Goal: Transaction & Acquisition: Download file/media

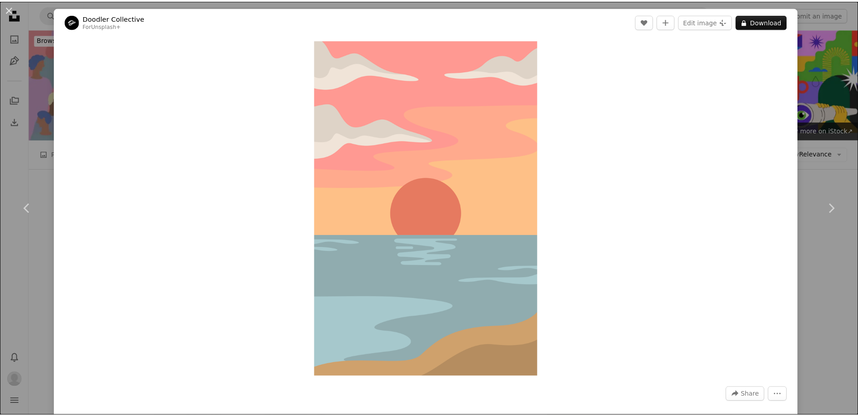
scroll to position [1267, 0]
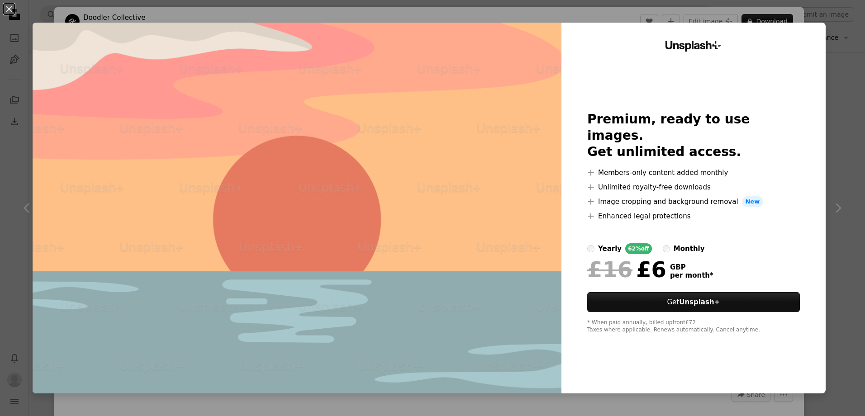
click at [832, 126] on div "An X shape Unsplash+ Premium, ready to use images. Get unlimited access. A plus…" at bounding box center [432, 208] width 865 height 416
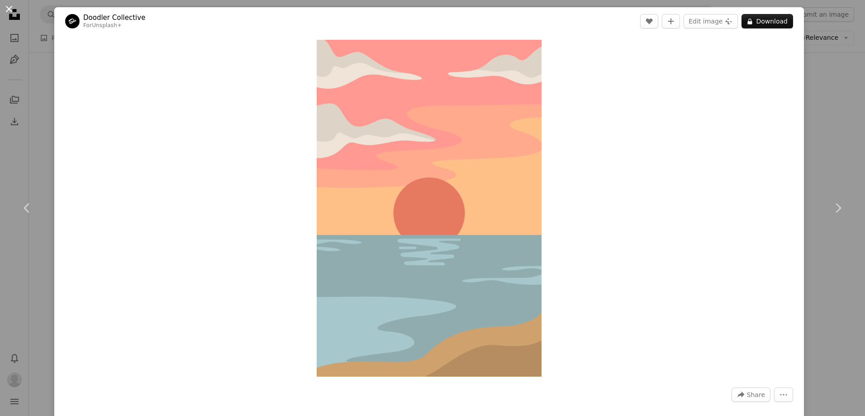
click at [9, 8] on button "An X shape" at bounding box center [9, 9] width 11 height 11
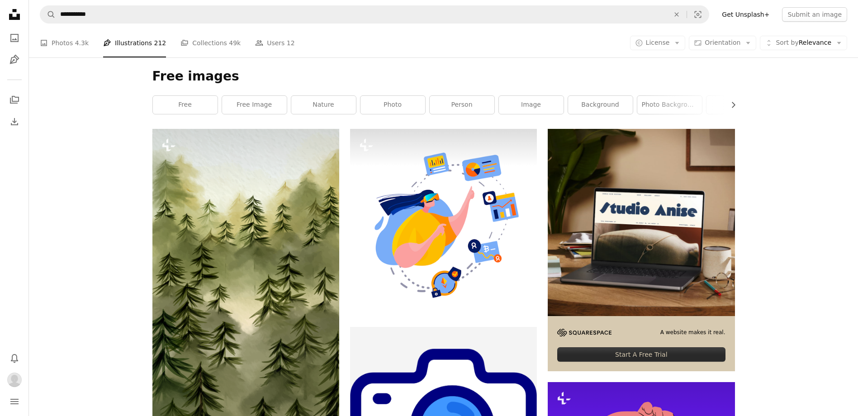
scroll to position [91, 0]
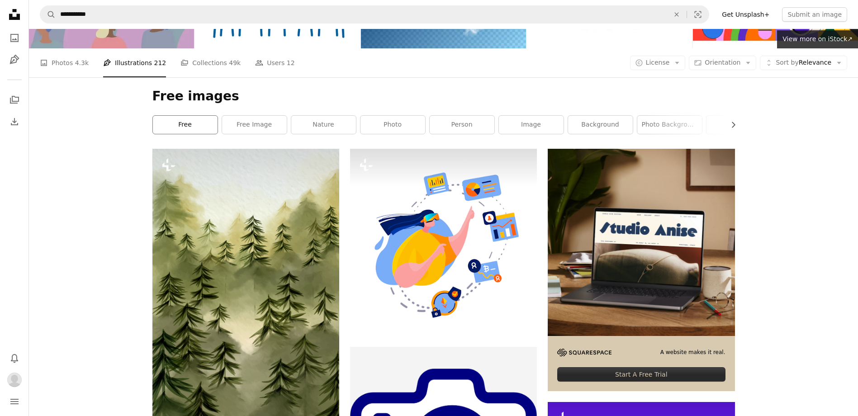
click at [181, 129] on link "free" at bounding box center [185, 125] width 65 height 18
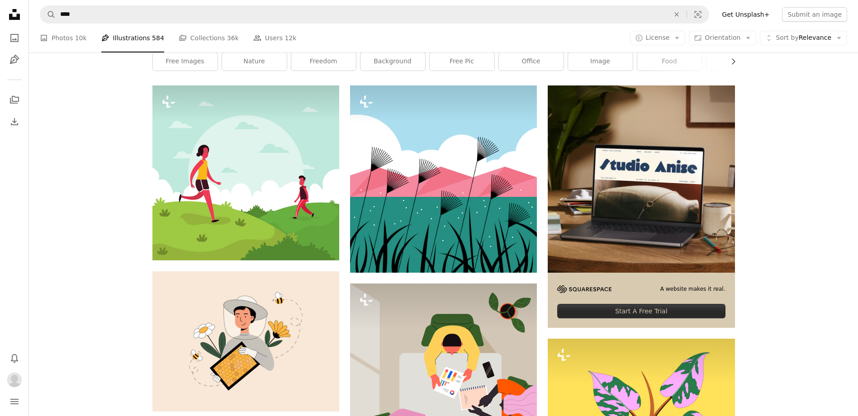
scroll to position [181, 0]
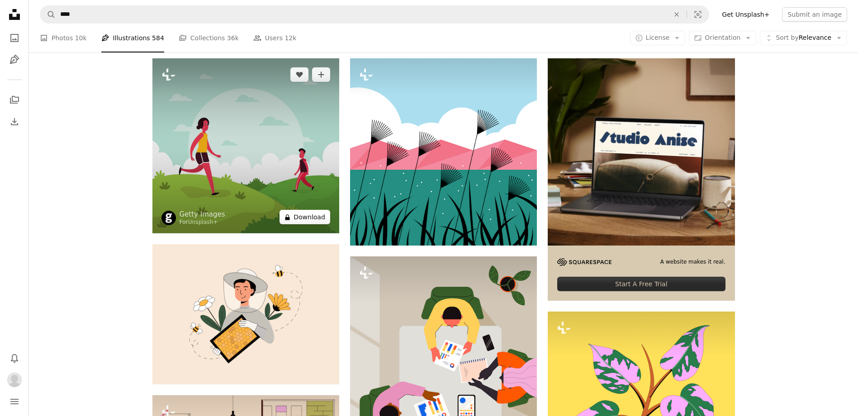
click at [302, 220] on button "A lock Download" at bounding box center [305, 217] width 51 height 14
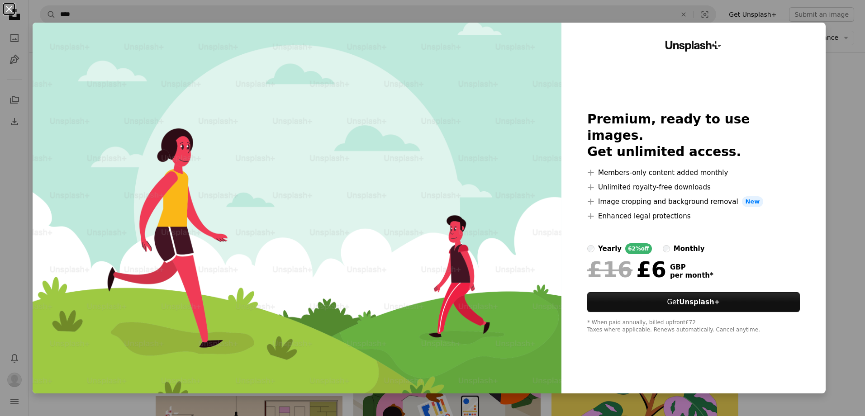
click at [11, 11] on button "An X shape" at bounding box center [9, 9] width 11 height 11
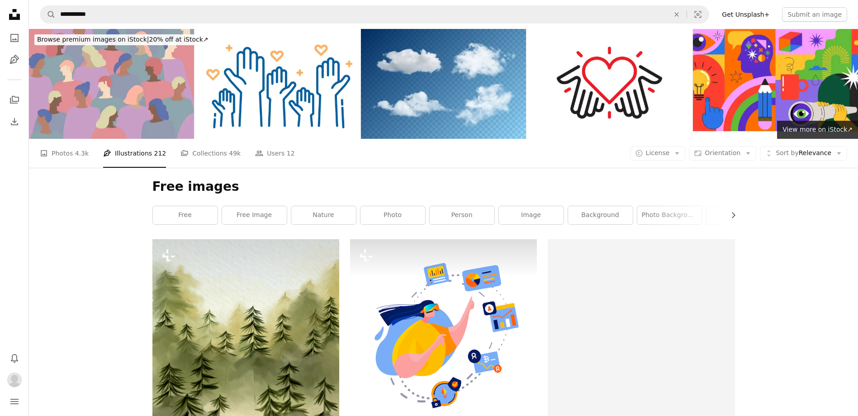
scroll to position [91, 0]
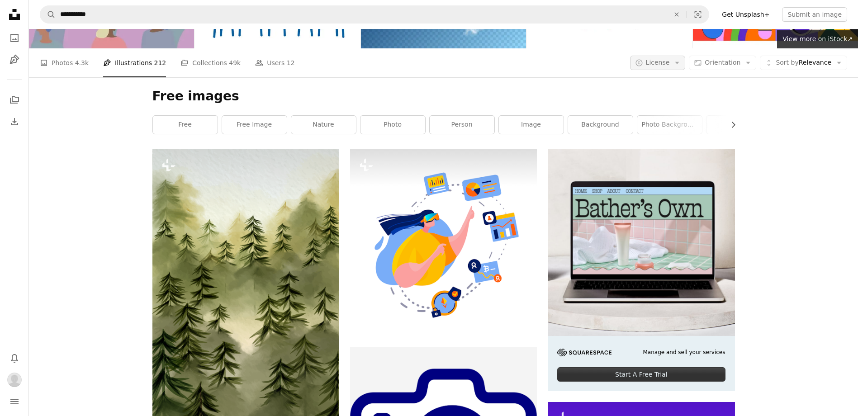
click at [670, 59] on span "License" at bounding box center [658, 62] width 24 height 7
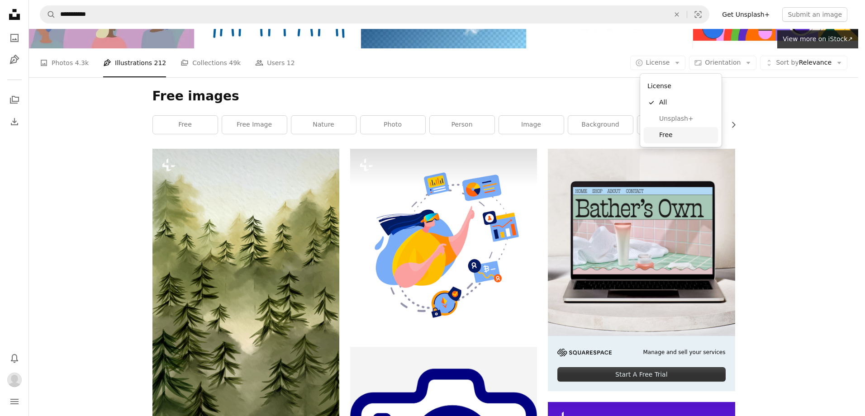
click at [664, 134] on span "Free" at bounding box center [686, 135] width 55 height 9
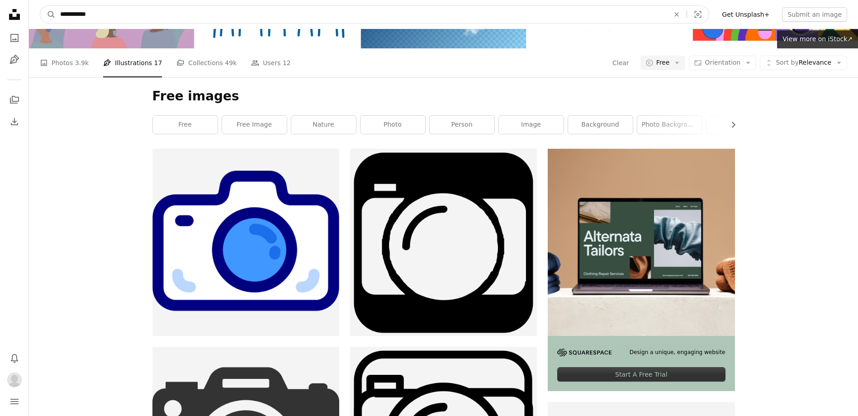
drag, startPoint x: 97, startPoint y: 16, endPoint x: 57, endPoint y: 16, distance: 40.3
click at [57, 16] on input "**********" at bounding box center [361, 14] width 611 height 17
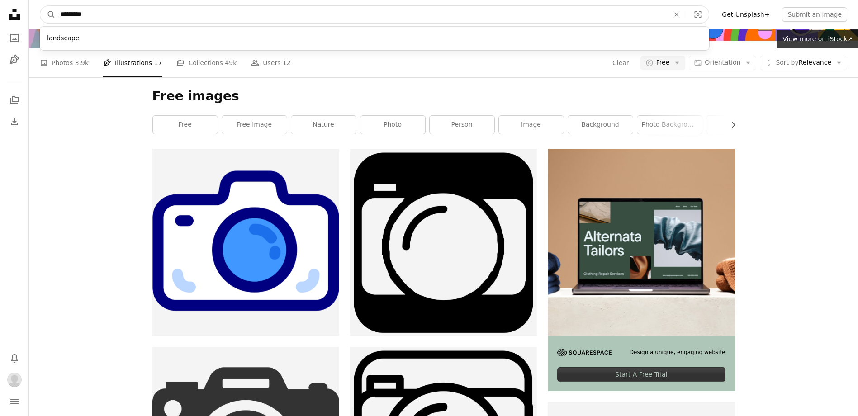
type input "*********"
click at [40, 6] on button "A magnifying glass" at bounding box center [47, 14] width 15 height 17
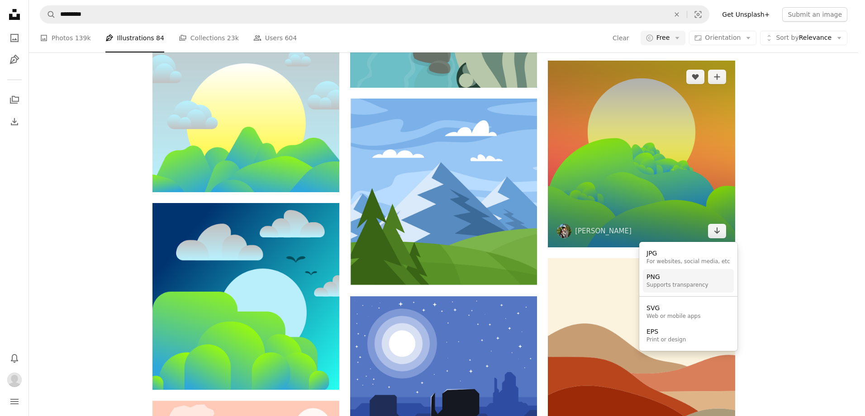
click at [695, 285] on div "Supports transparency" at bounding box center [678, 285] width 62 height 7
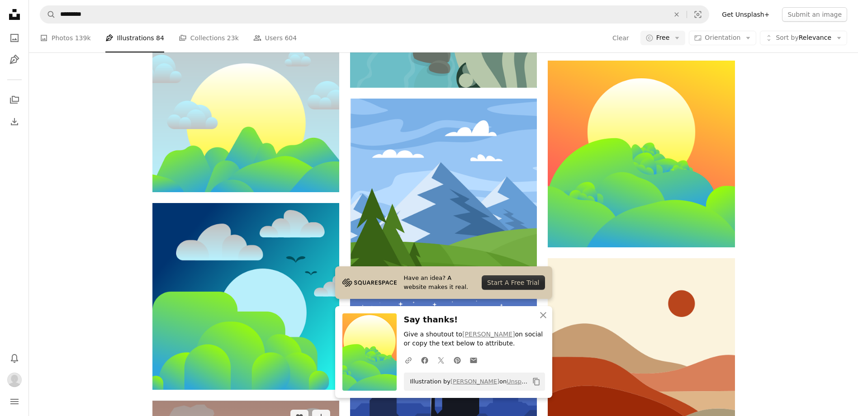
scroll to position [407, 0]
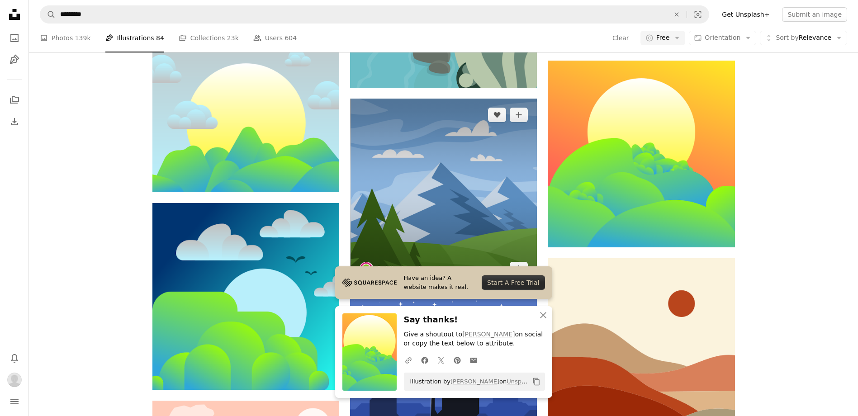
click at [412, 262] on span "Public domain vectors" at bounding box center [405, 269] width 93 height 14
click at [518, 266] on icon "Choose download format" at bounding box center [519, 269] width 6 height 6
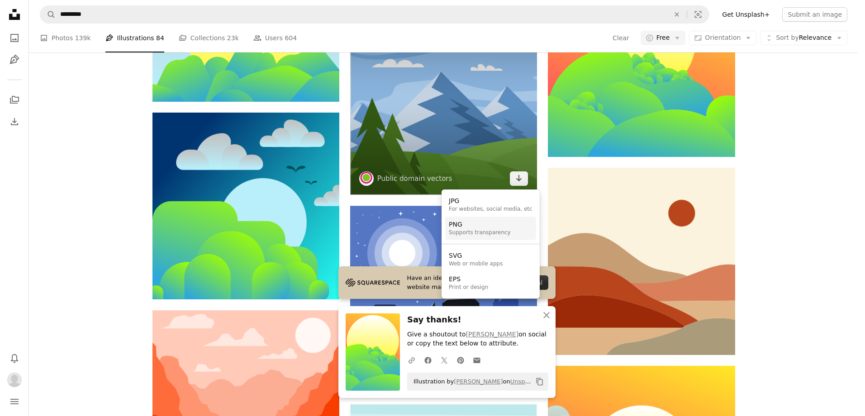
click at [474, 225] on div "PNG" at bounding box center [480, 224] width 62 height 9
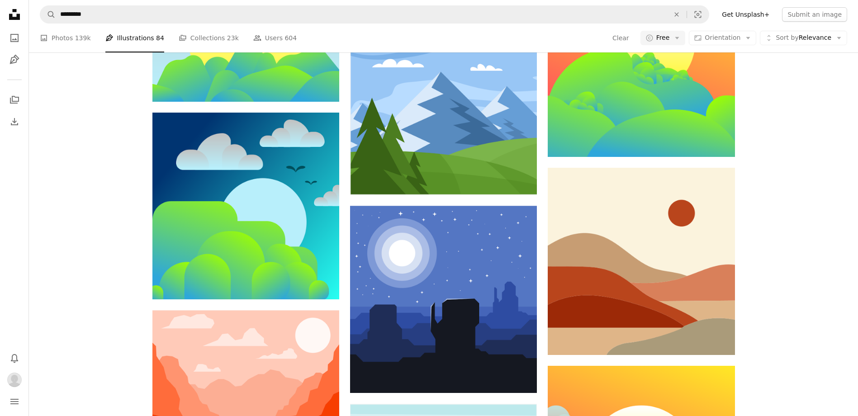
scroll to position [1448, 0]
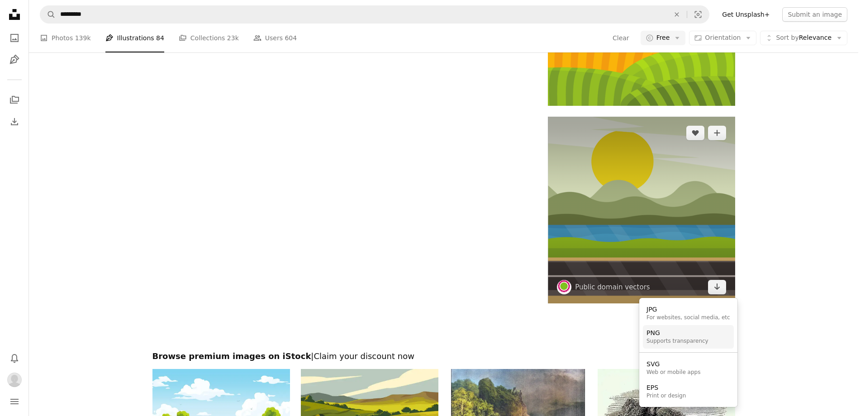
click at [675, 336] on div "PNG" at bounding box center [678, 333] width 62 height 9
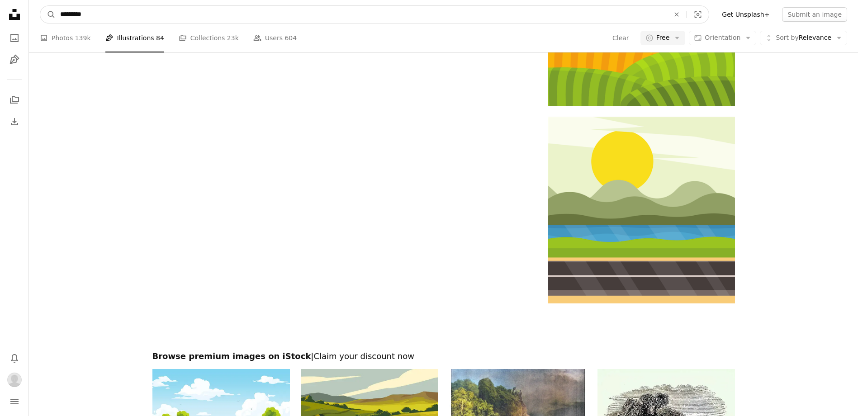
click at [179, 17] on input "*********" at bounding box center [361, 14] width 611 height 17
drag, startPoint x: 179, startPoint y: 17, endPoint x: 40, endPoint y: 17, distance: 138.9
click at [40, 17] on form "A magnifying glass ********* landscape An X shape Visual search" at bounding box center [375, 14] width 670 height 18
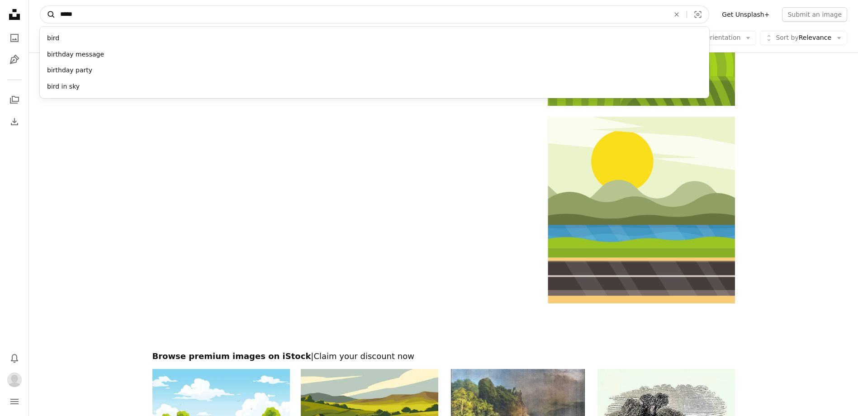
type input "*****"
click at [40, 6] on button "A magnifying glass" at bounding box center [47, 14] width 15 height 17
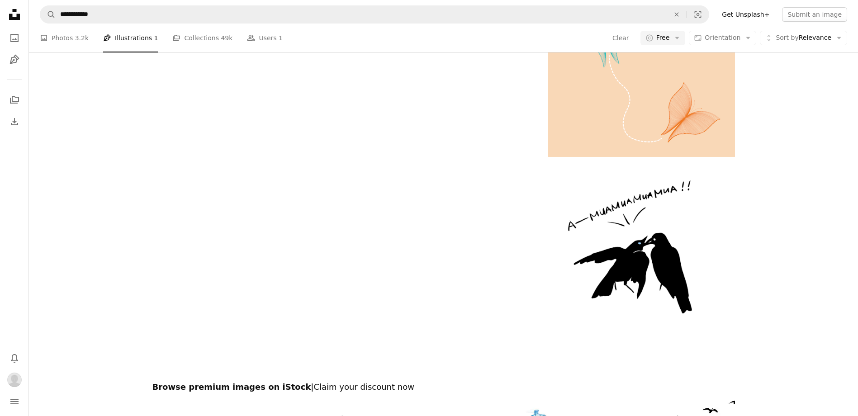
scroll to position [724, 0]
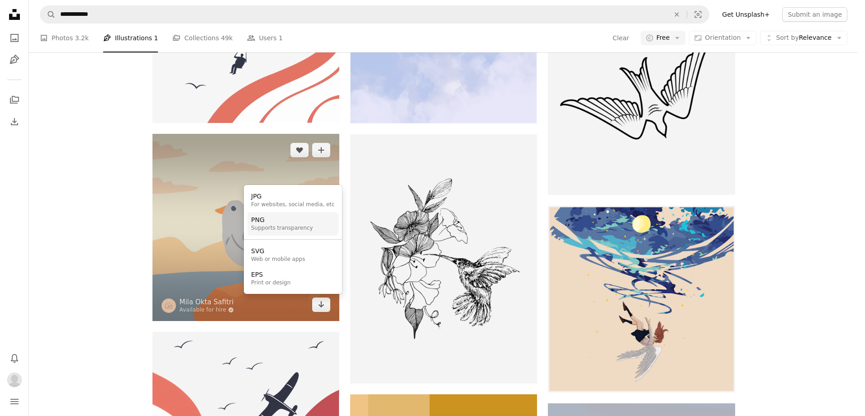
click at [302, 234] on link "PNG Supports transparency" at bounding box center [293, 224] width 91 height 24
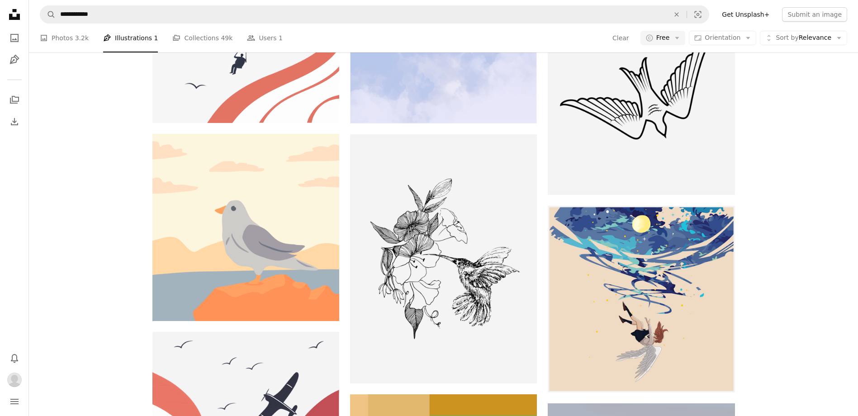
scroll to position [905, 0]
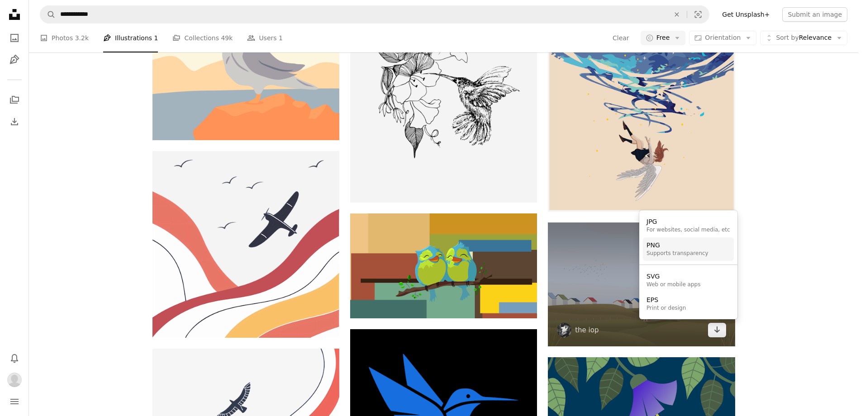
click at [698, 256] on div "Supports transparency" at bounding box center [678, 253] width 62 height 7
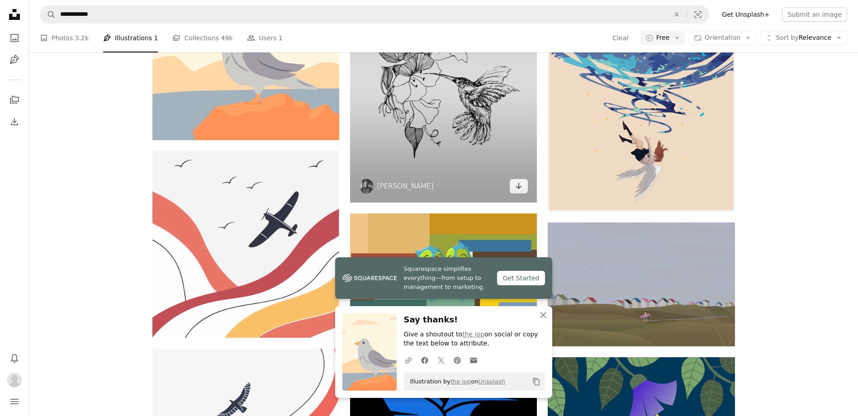
scroll to position [0, 0]
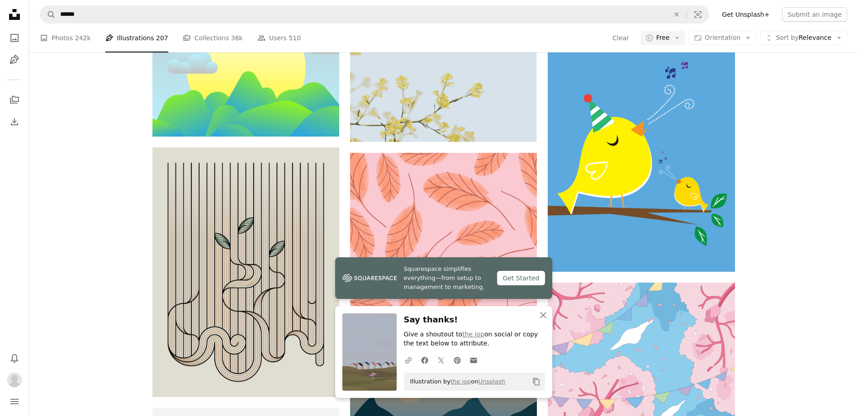
scroll to position [272, 0]
click at [540, 313] on icon "An X shape" at bounding box center [543, 315] width 11 height 11
click at [543, 311] on icon "An X shape" at bounding box center [543, 315] width 11 height 11
click at [545, 319] on icon "An X shape" at bounding box center [543, 315] width 11 height 11
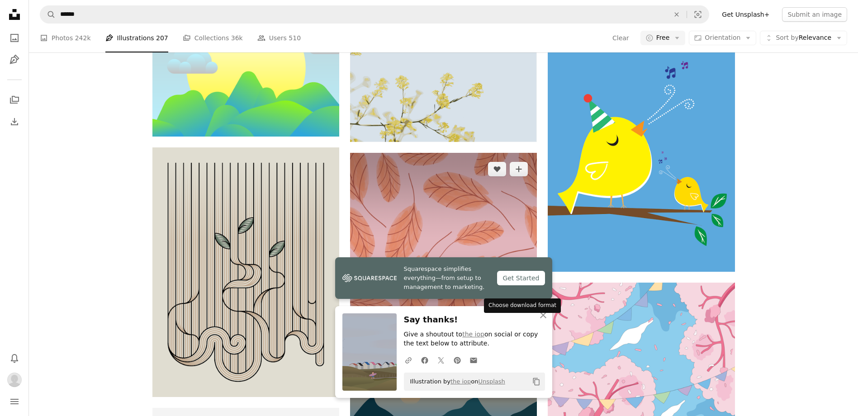
click at [516, 318] on icon "Arrow pointing down" at bounding box center [518, 323] width 7 height 11
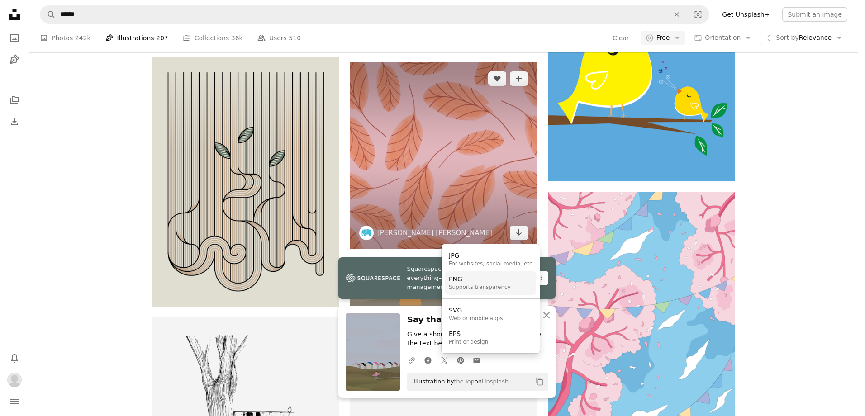
click at [496, 282] on div "PNG" at bounding box center [480, 279] width 62 height 9
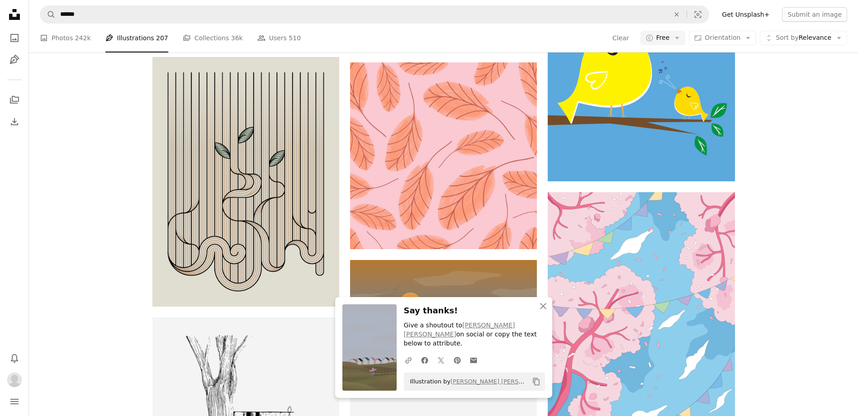
scroll to position [0, 0]
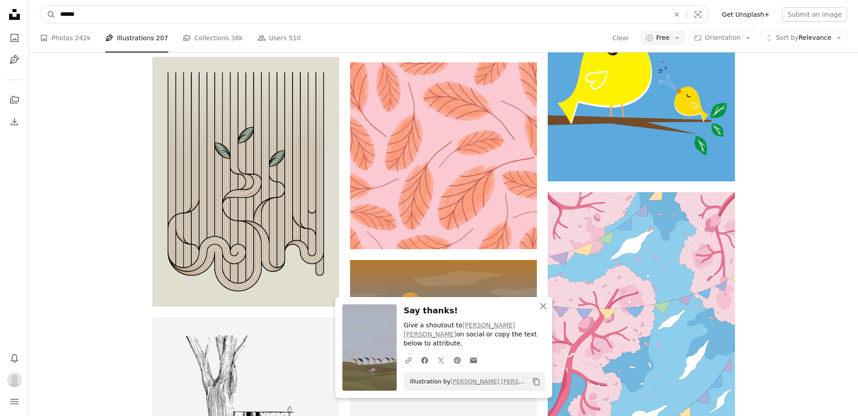
drag, startPoint x: 85, startPoint y: 14, endPoint x: 22, endPoint y: 14, distance: 63.4
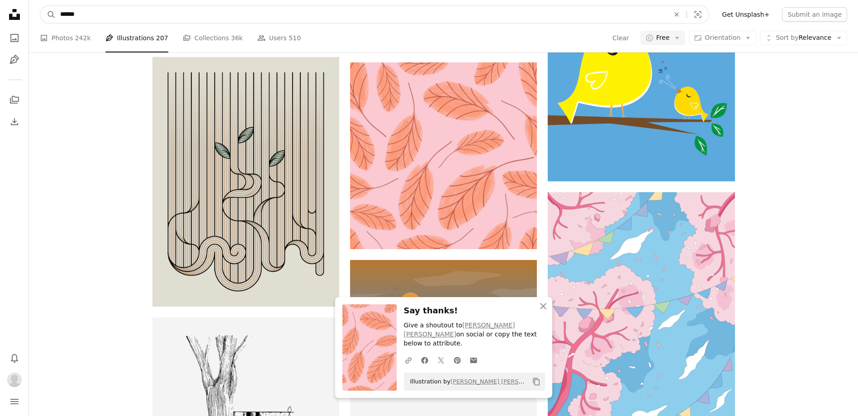
click at [38, 14] on nav "A magnifying glass ****** An X shape Visual search Filters Get Unsplash+ Submit…" at bounding box center [444, 14] width 830 height 29
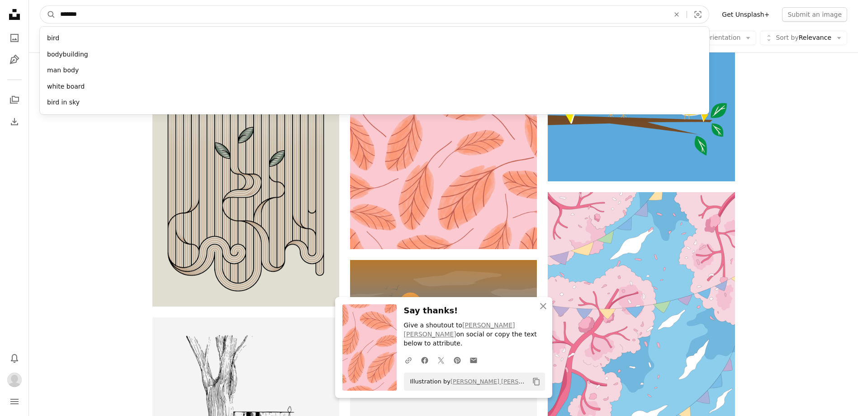
type input "*******"
click at [40, 6] on button "A magnifying glass" at bounding box center [47, 14] width 15 height 17
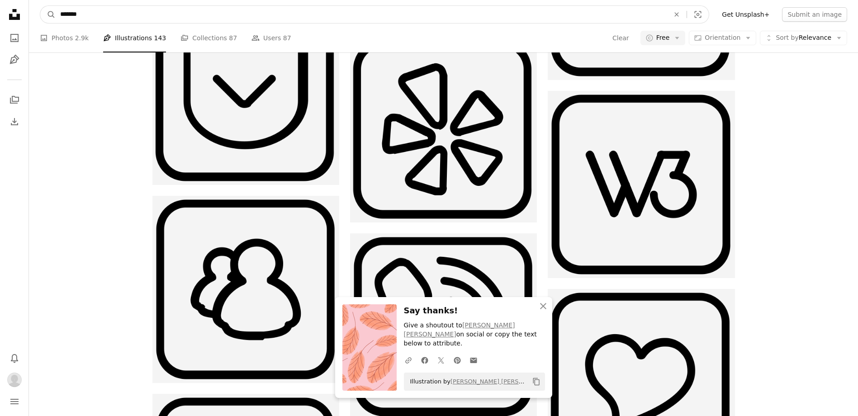
drag, startPoint x: 74, startPoint y: 11, endPoint x: 6, endPoint y: 10, distance: 68.4
click at [6, 10] on div "Unsplash logo Unsplash Home A photo Pen Tool A stack of folders Download Bell n…" at bounding box center [429, 53] width 858 height 2099
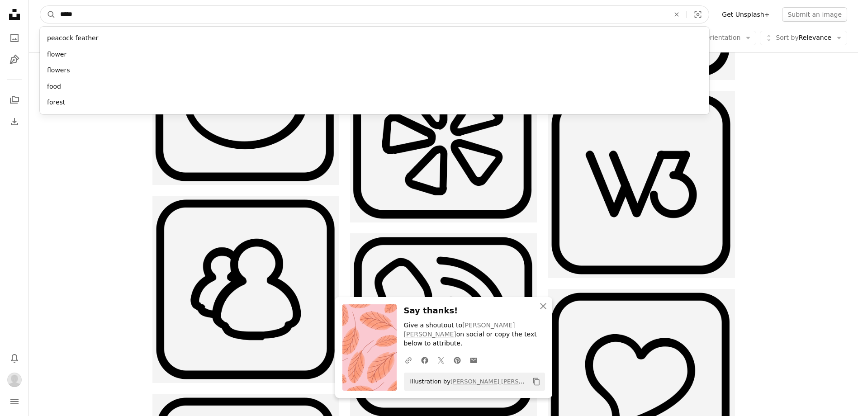
type input "*****"
click at [40, 6] on button "A magnifying glass" at bounding box center [47, 14] width 15 height 17
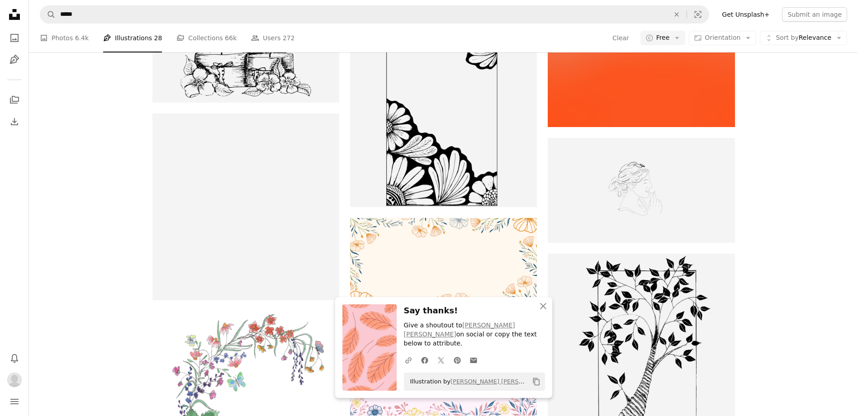
scroll to position [136, 0]
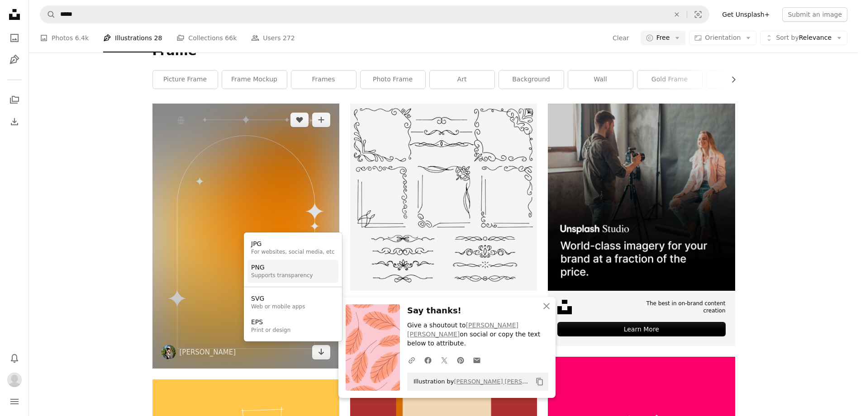
click at [290, 283] on link "PNG Supports transparency" at bounding box center [293, 272] width 91 height 24
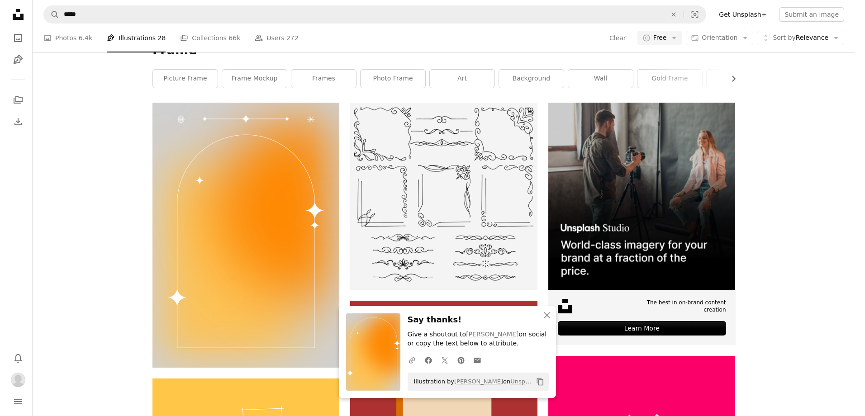
scroll to position [0, 0]
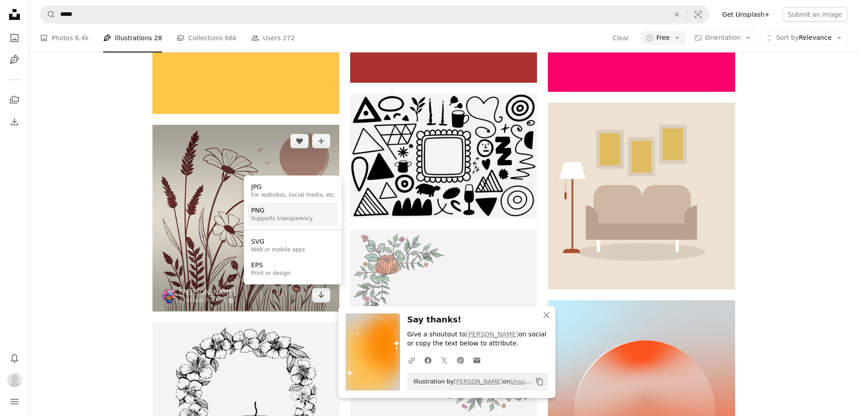
click at [298, 219] on div "Supports transparency" at bounding box center [282, 218] width 62 height 7
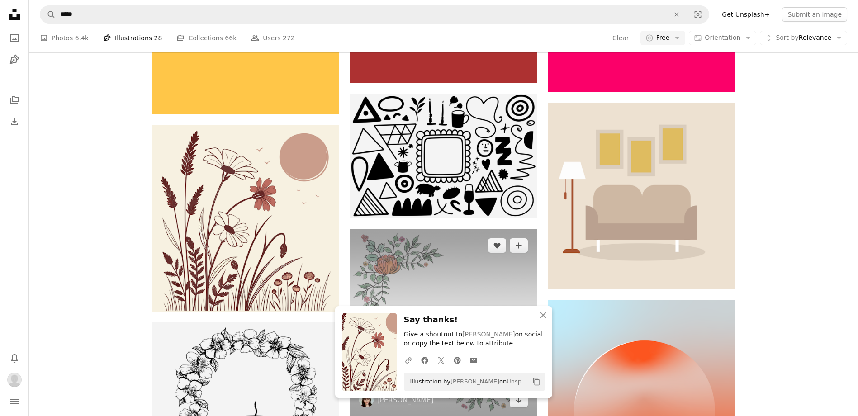
scroll to position [1177, 0]
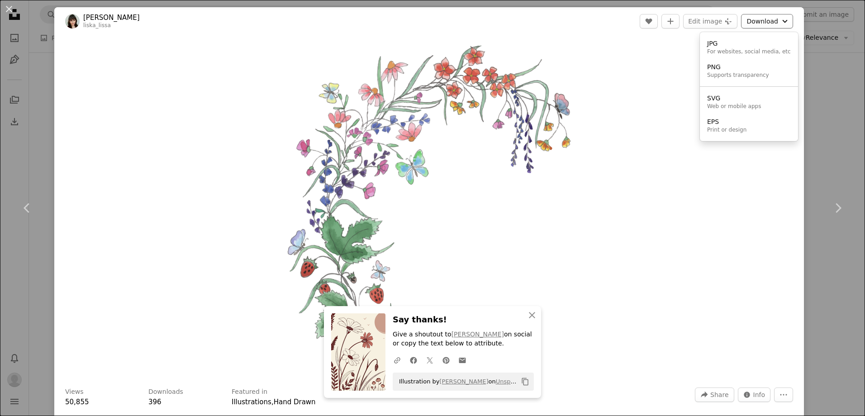
click at [762, 22] on button "Download Chevron down" at bounding box center [767, 21] width 52 height 14
click at [736, 68] on div "PNG" at bounding box center [738, 67] width 62 height 9
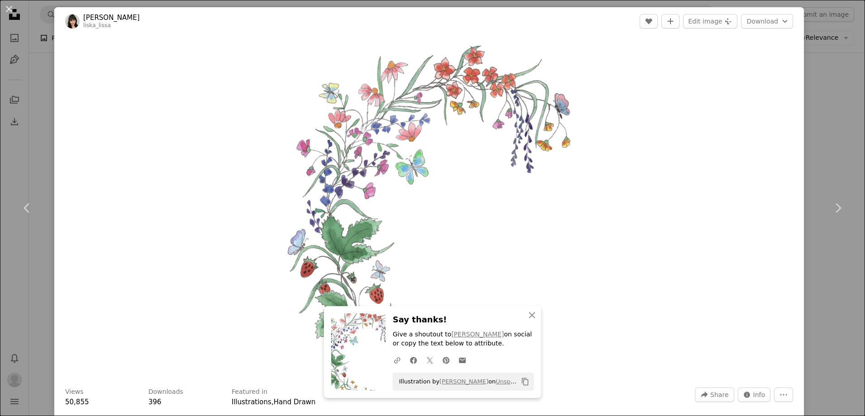
click at [7, 7] on button "An X shape" at bounding box center [9, 9] width 11 height 11
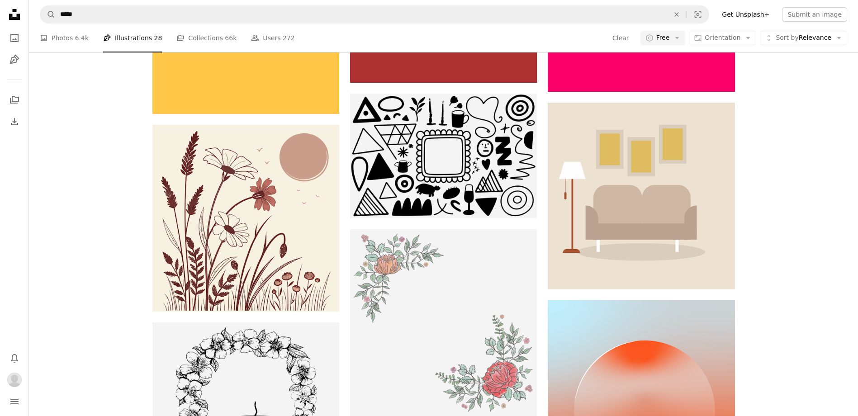
scroll to position [2127, 0]
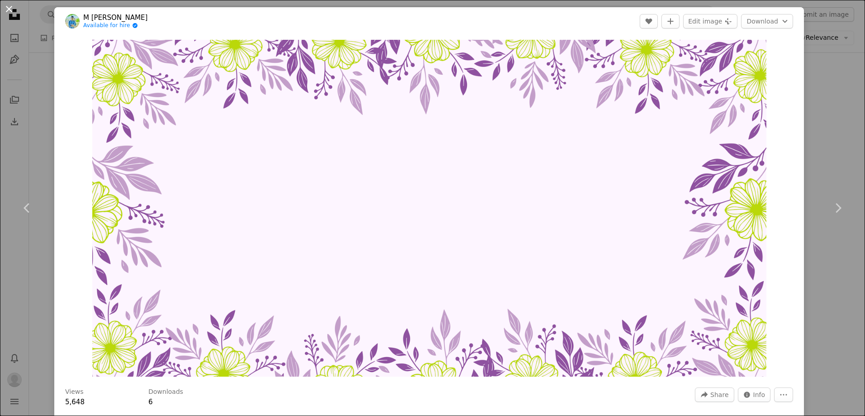
click at [8, 6] on button "An X shape" at bounding box center [9, 9] width 11 height 11
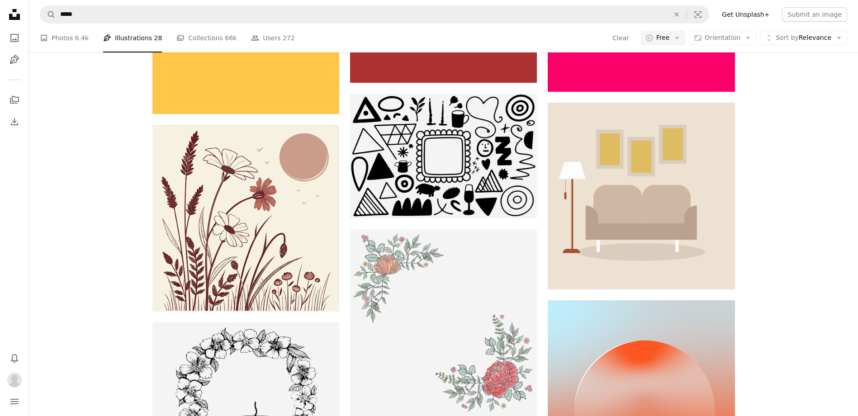
scroll to position [724, 0]
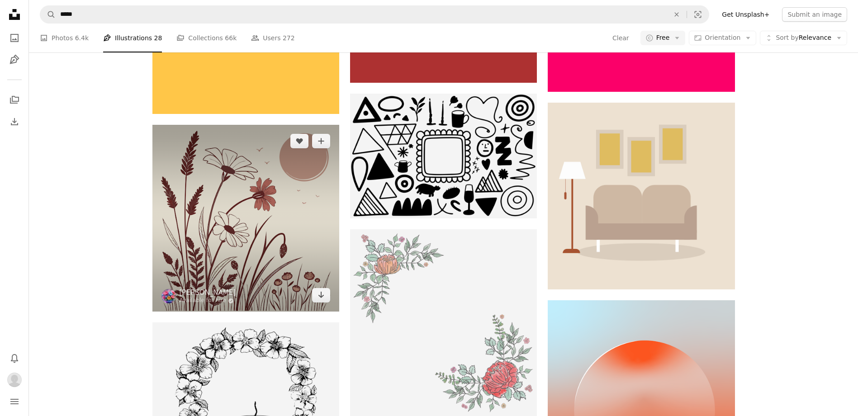
click at [251, 141] on img at bounding box center [246, 218] width 187 height 187
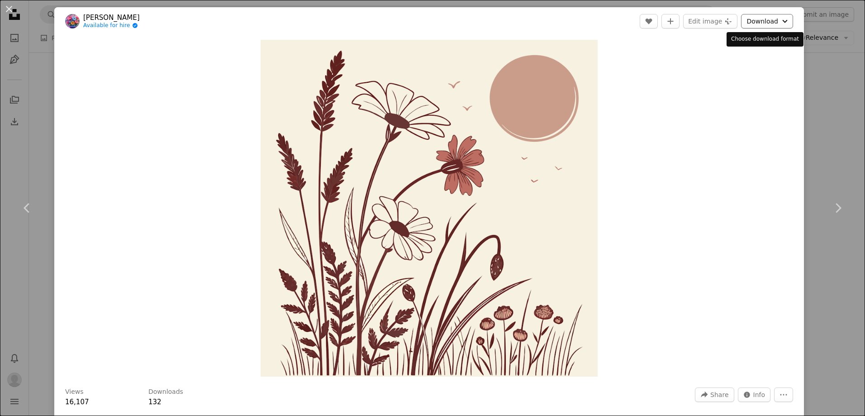
click at [746, 21] on button "Download Chevron down" at bounding box center [767, 21] width 52 height 14
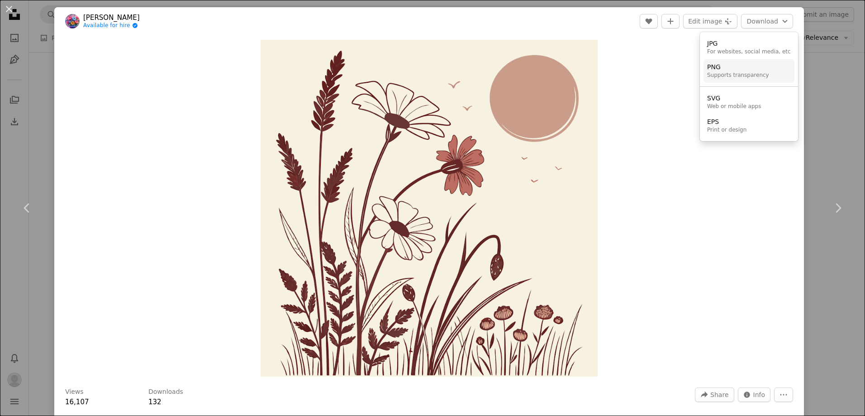
click at [740, 69] on div "PNG" at bounding box center [738, 67] width 62 height 9
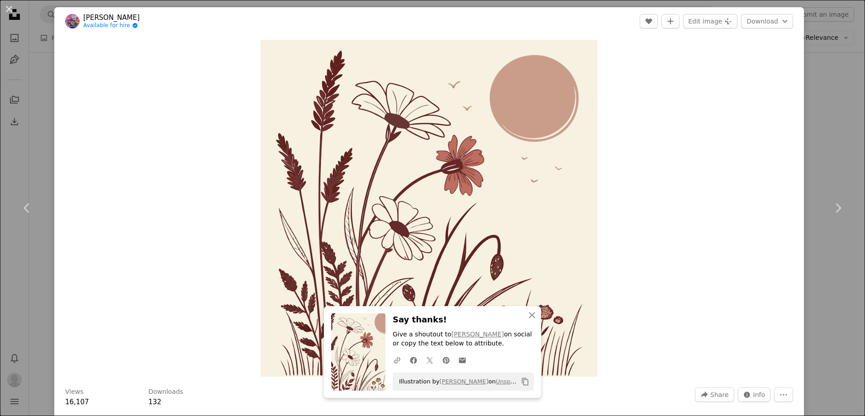
click at [121, 66] on div "Zoom in" at bounding box center [429, 208] width 750 height 346
click at [11, 7] on button "An X shape" at bounding box center [9, 9] width 11 height 11
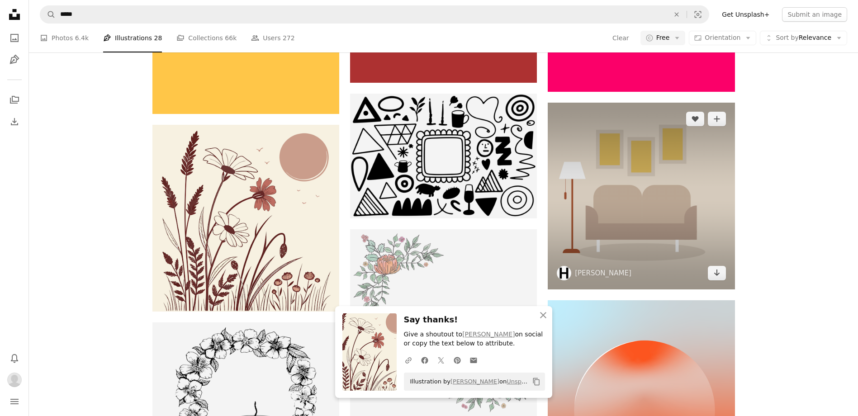
scroll to position [91, 0]
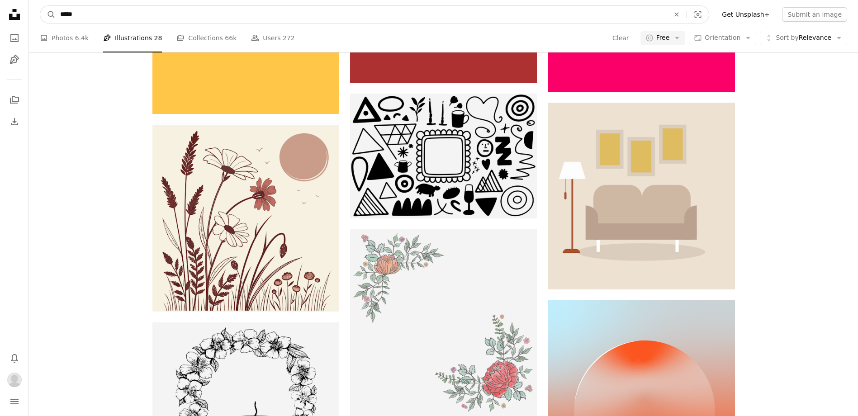
drag, startPoint x: 101, startPoint y: 9, endPoint x: 31, endPoint y: 12, distance: 70.2
click at [32, 12] on nav "A magnifying glass ***** An X shape Visual search Filters Get Unsplash+ Submit …" at bounding box center [444, 14] width 830 height 29
type input "****"
click at [40, 6] on button "A magnifying glass" at bounding box center [47, 14] width 15 height 17
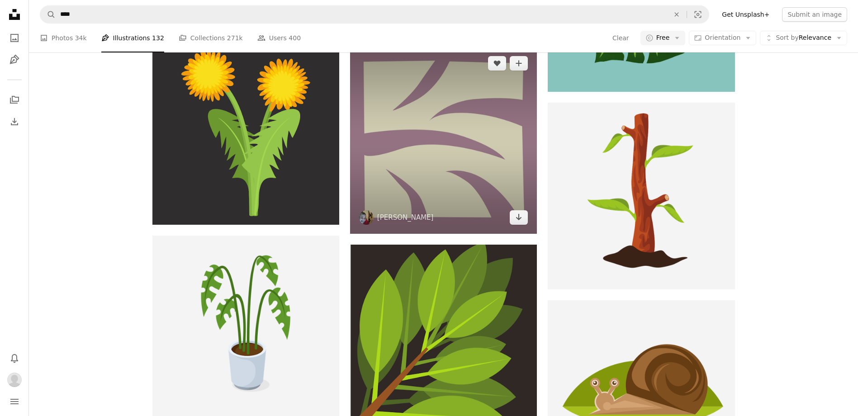
scroll to position [91, 0]
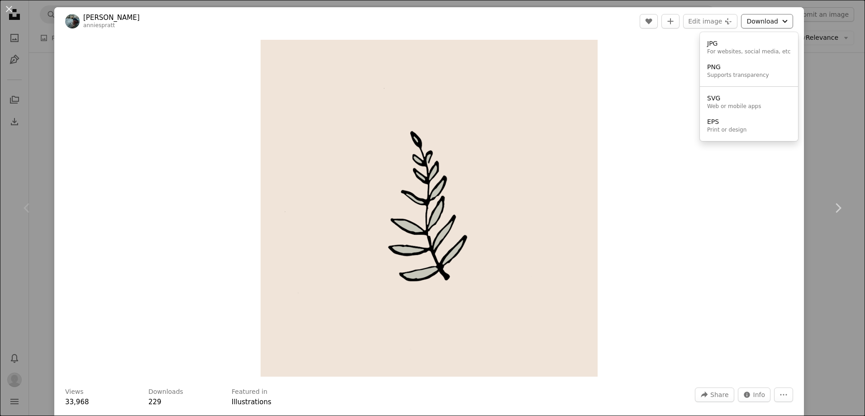
click at [766, 19] on button "Download Chevron down" at bounding box center [767, 21] width 52 height 14
click at [725, 76] on div "Supports transparency" at bounding box center [738, 75] width 62 height 7
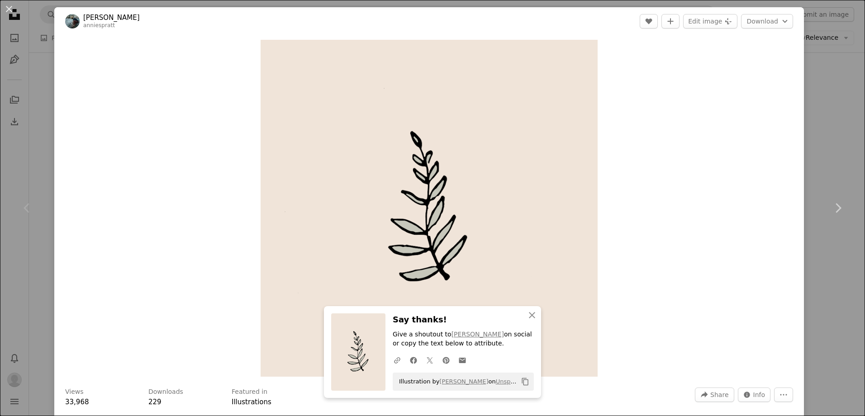
drag, startPoint x: 6, startPoint y: 7, endPoint x: 22, endPoint y: 10, distance: 16.5
click at [6, 7] on button "An X shape" at bounding box center [9, 9] width 11 height 11
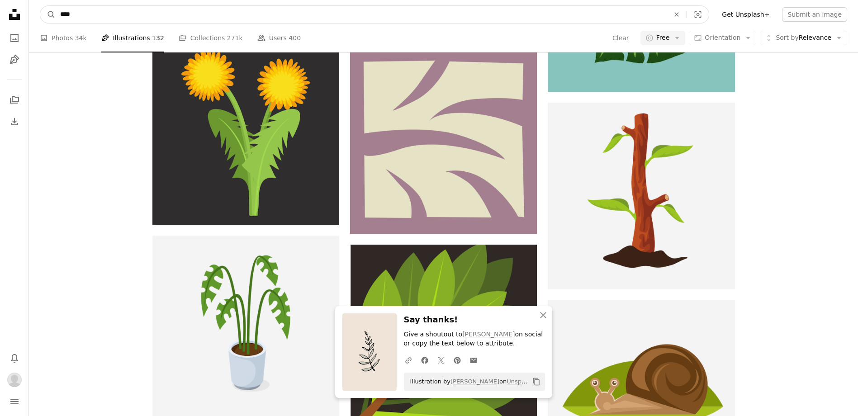
click at [78, 18] on input "****" at bounding box center [361, 14] width 611 height 17
type input "******"
click at [40, 6] on button "A magnifying glass" at bounding box center [47, 14] width 15 height 17
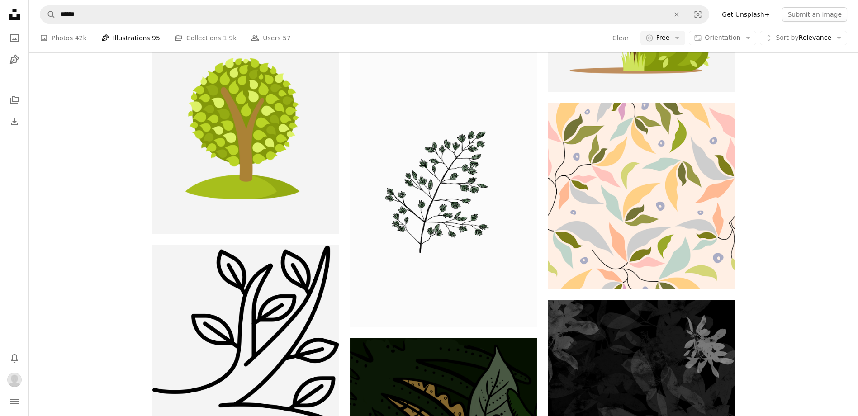
scroll to position [1927, 0]
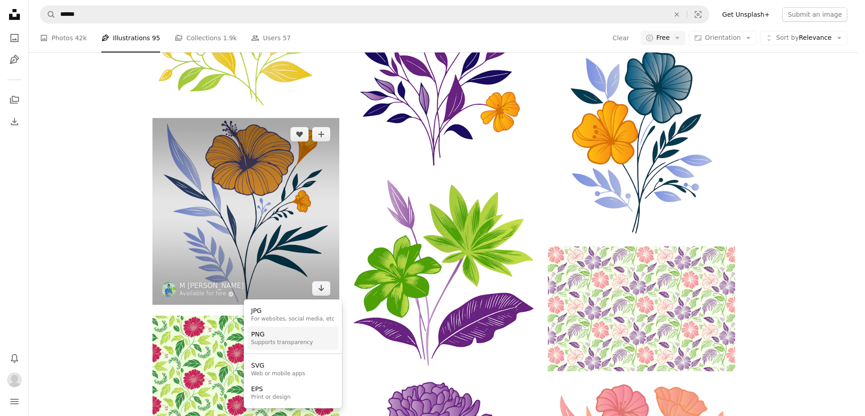
click at [278, 343] on div "Supports transparency" at bounding box center [282, 342] width 62 height 7
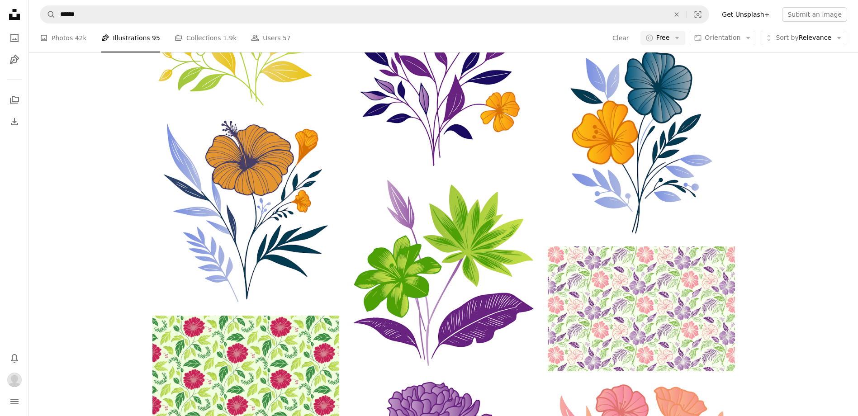
click at [514, 329] on h3 "Say thanks!" at bounding box center [474, 329] width 141 height 13
click at [494, 319] on div "An X shape Close Say thanks! Give a shoutout to M [PERSON_NAME] on social or co…" at bounding box center [443, 361] width 217 height 92
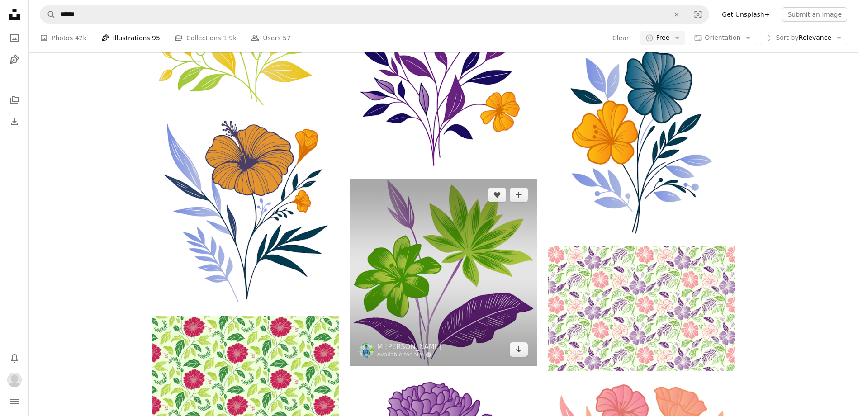
click at [471, 286] on img at bounding box center [443, 272] width 187 height 187
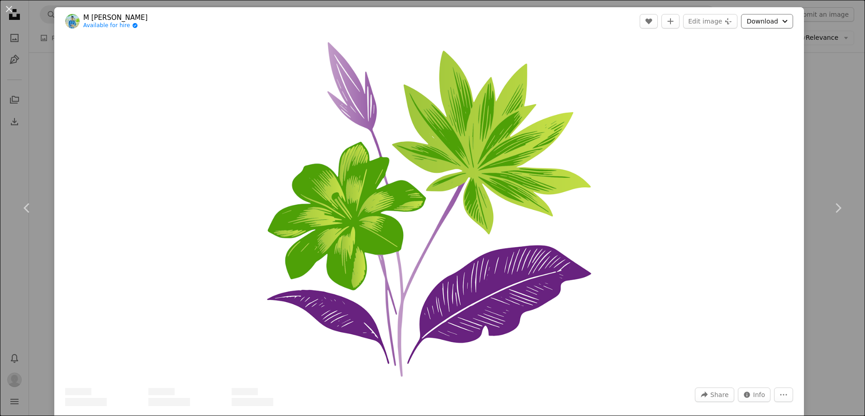
click at [765, 27] on button "Download Chevron down" at bounding box center [767, 21] width 52 height 14
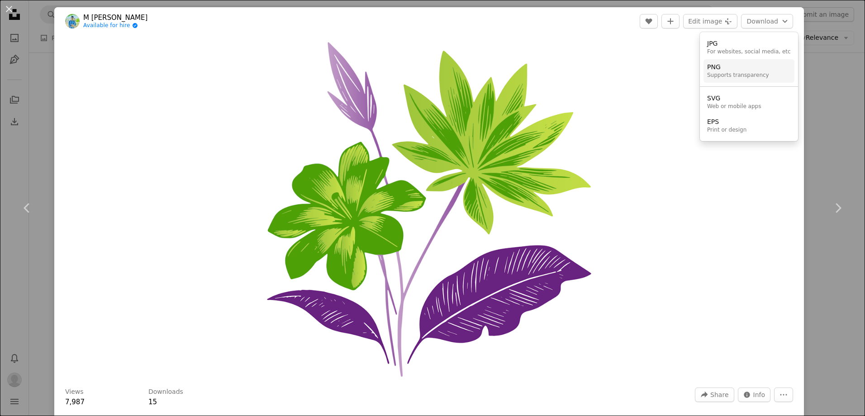
click at [740, 72] on div "Supports transparency" at bounding box center [738, 75] width 62 height 7
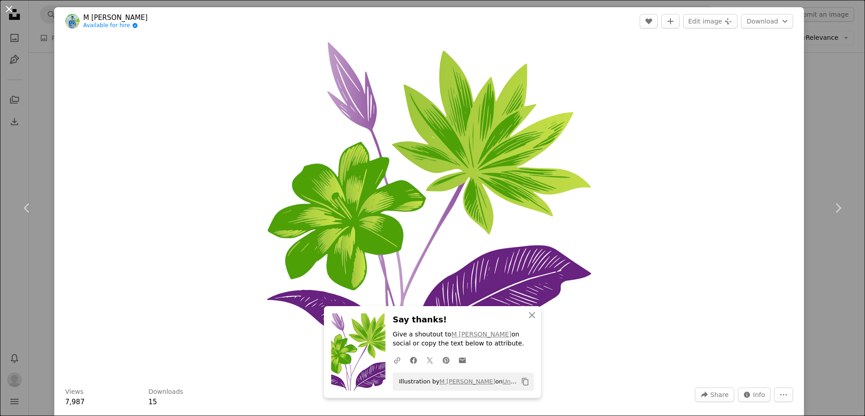
click at [7, 8] on button "An X shape" at bounding box center [9, 9] width 11 height 11
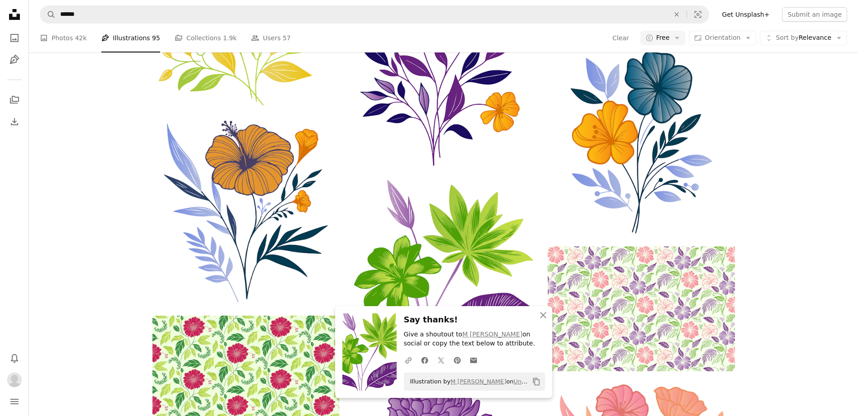
scroll to position [2244, 0]
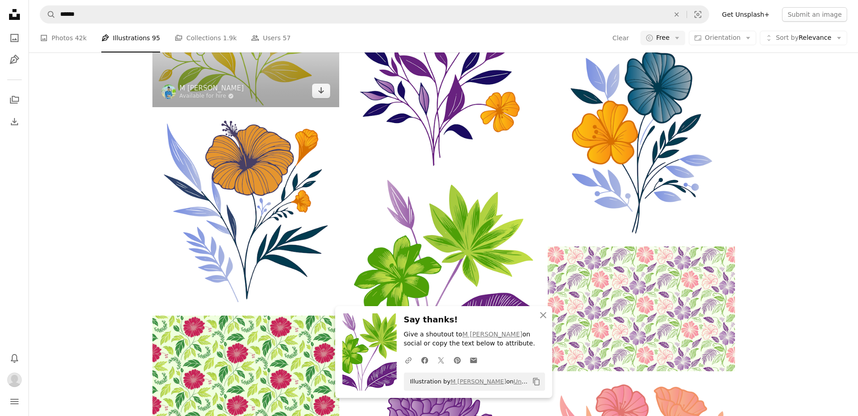
click at [300, 107] on img at bounding box center [246, 13] width 187 height 187
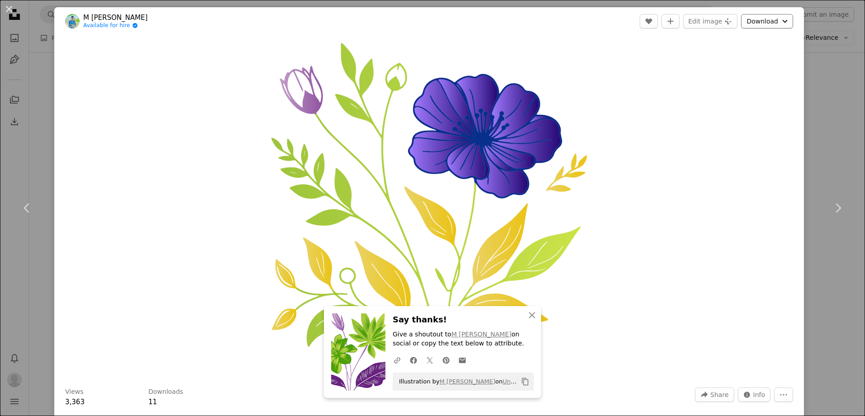
click at [767, 20] on button "Download Chevron down" at bounding box center [767, 21] width 52 height 14
click at [743, 71] on div "PNG" at bounding box center [738, 67] width 62 height 9
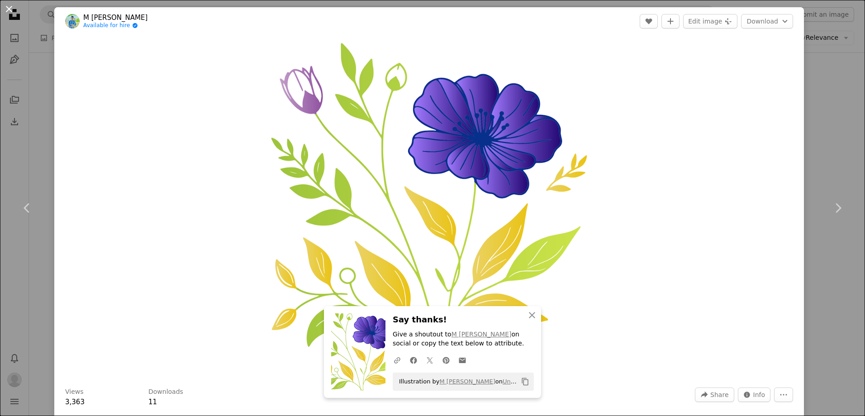
click at [11, 9] on button "An X shape" at bounding box center [9, 9] width 11 height 11
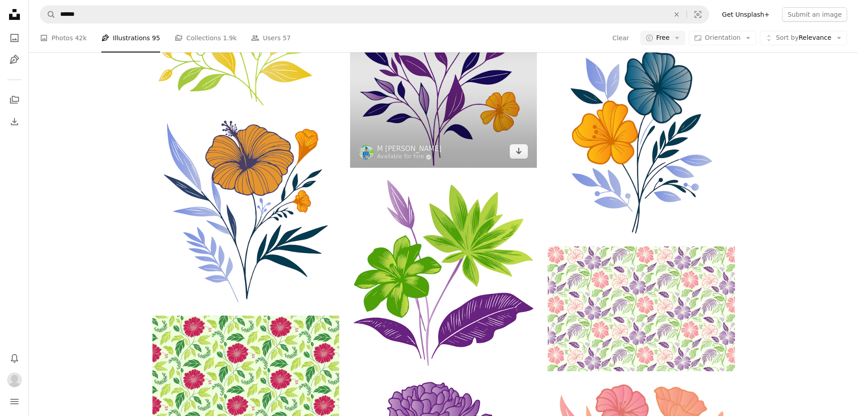
scroll to position [3737, 0]
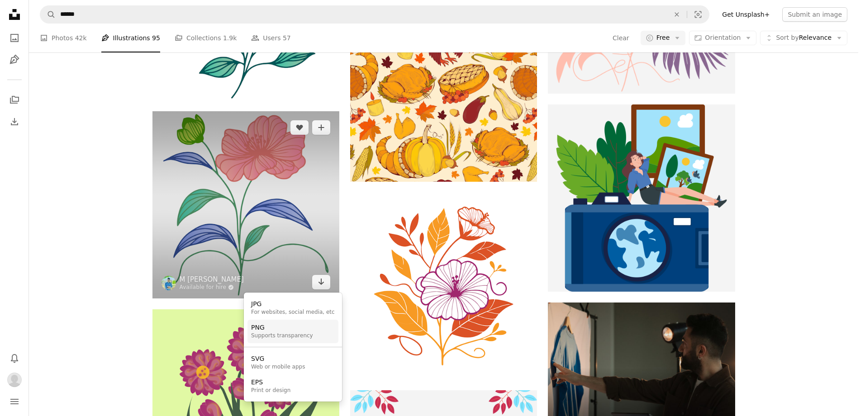
click at [296, 331] on div "PNG" at bounding box center [282, 328] width 62 height 9
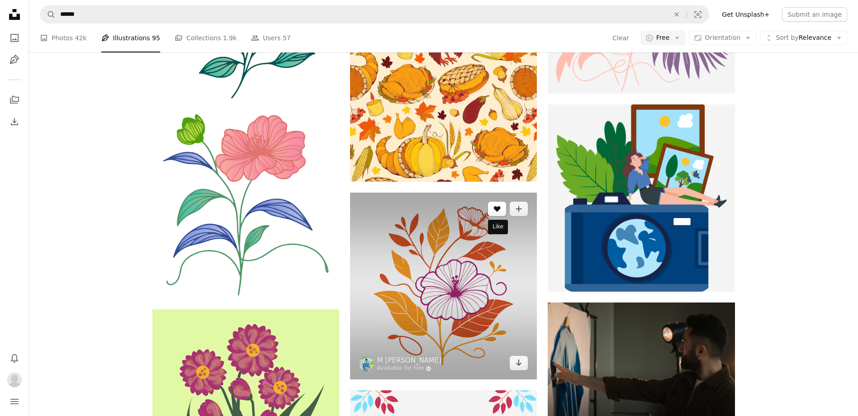
scroll to position [6045, 0]
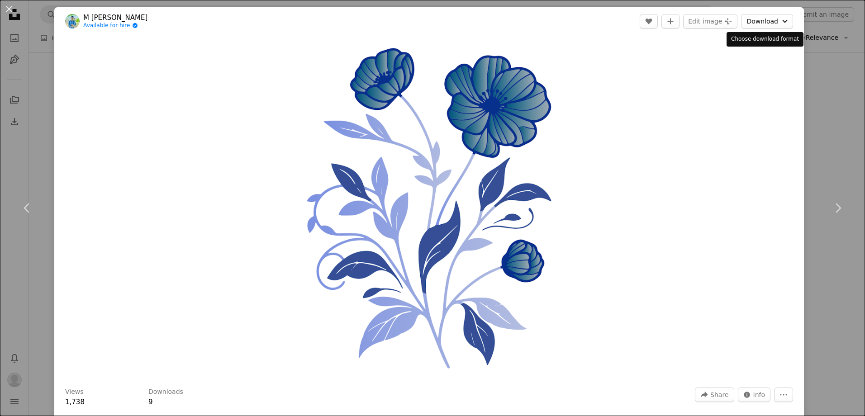
click at [762, 22] on button "Download Chevron down" at bounding box center [767, 21] width 52 height 14
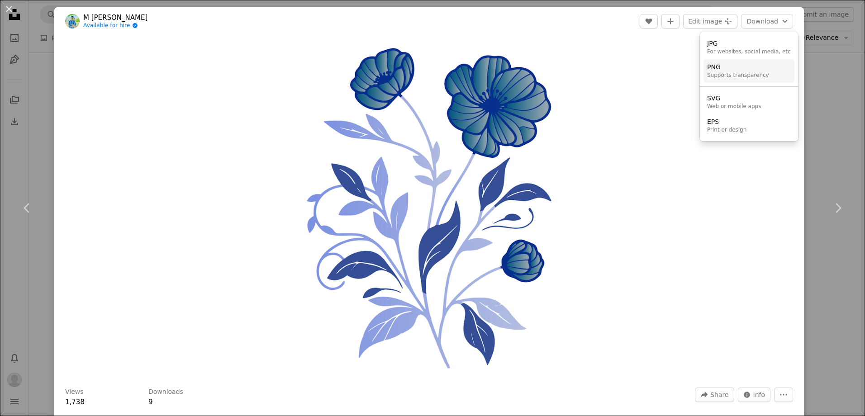
click at [720, 70] on div "PNG" at bounding box center [738, 67] width 62 height 9
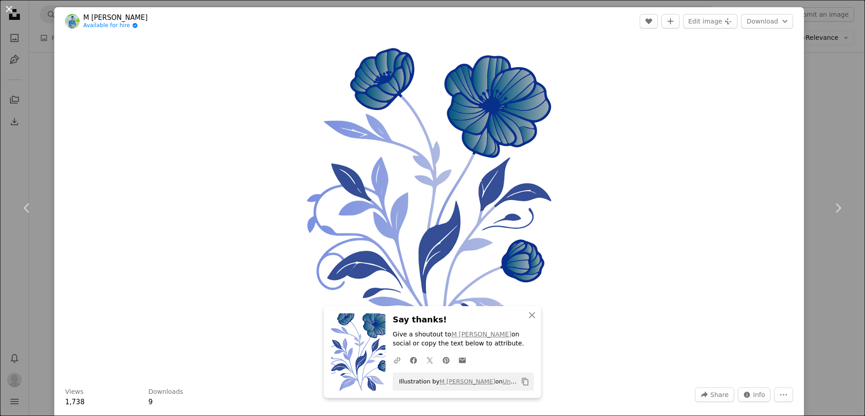
click at [6, 9] on button "An X shape" at bounding box center [9, 9] width 11 height 11
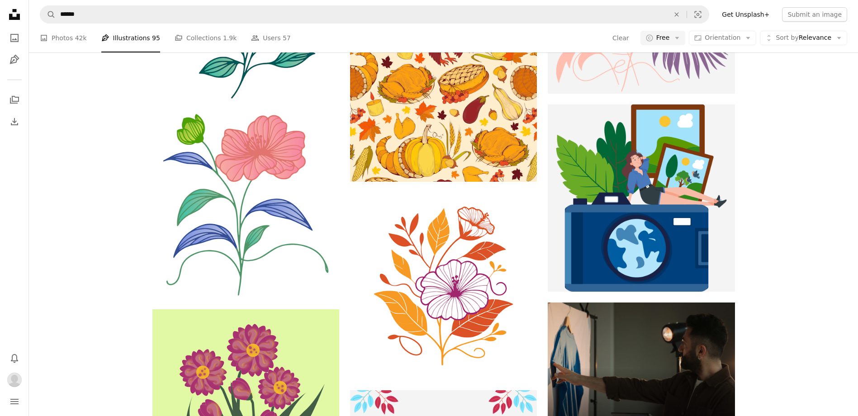
scroll to position [12635, 0]
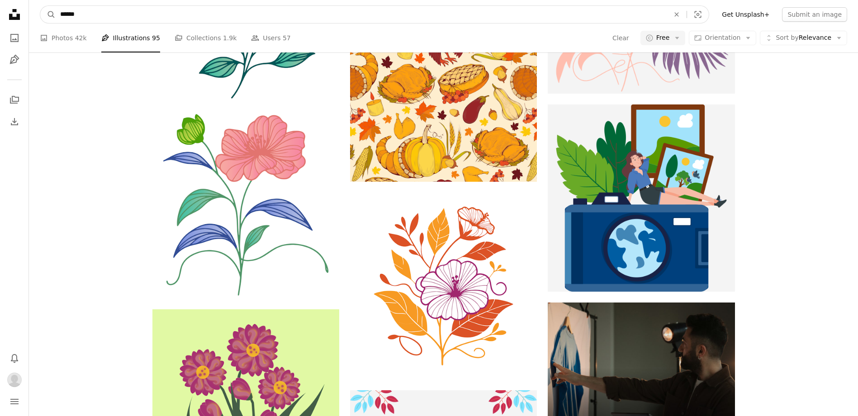
drag, startPoint x: 93, startPoint y: 18, endPoint x: 28, endPoint y: 7, distance: 66.5
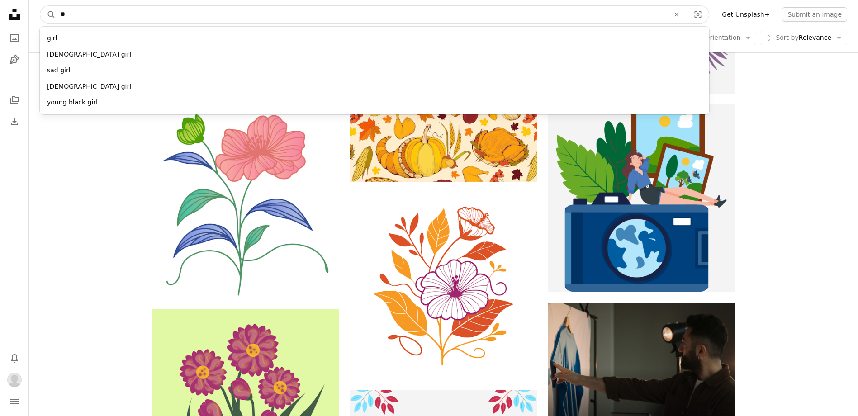
type input "*"
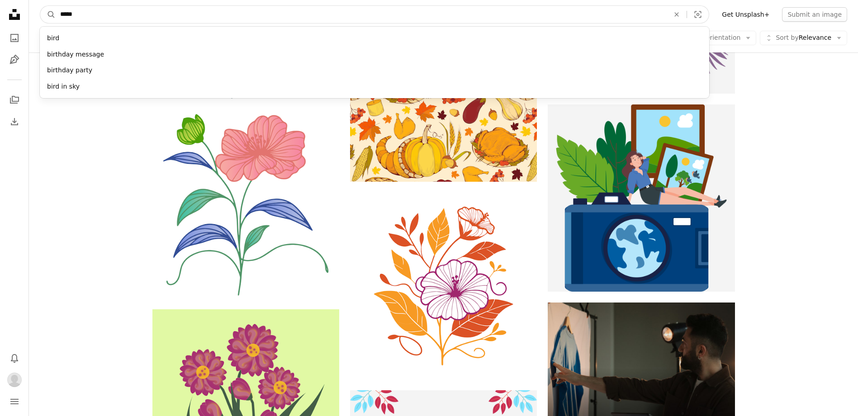
type input "*****"
click at [40, 6] on button "A magnifying glass" at bounding box center [47, 14] width 15 height 17
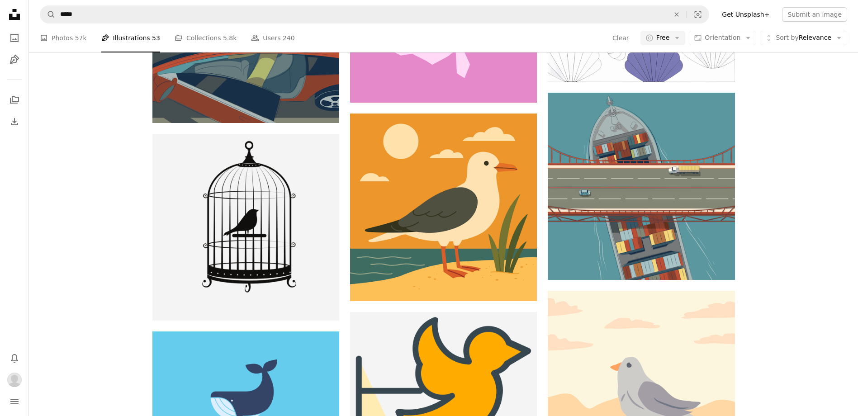
scroll to position [10589, 0]
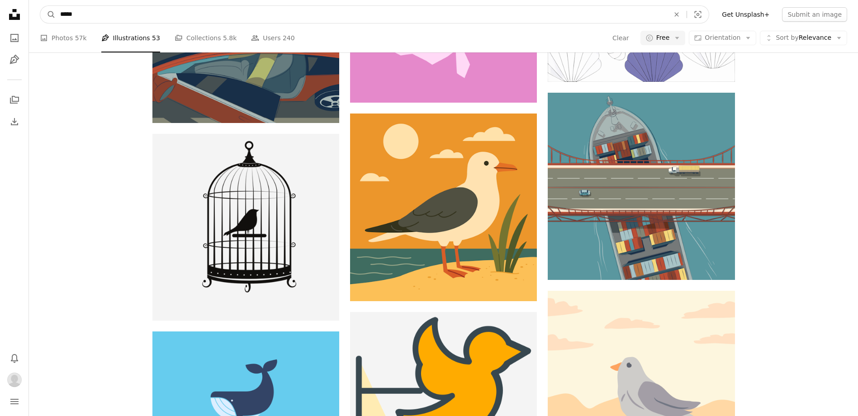
click at [99, 17] on input "*****" at bounding box center [361, 14] width 611 height 17
type input "**********"
click at [40, 6] on button "A magnifying glass" at bounding box center [47, 14] width 15 height 17
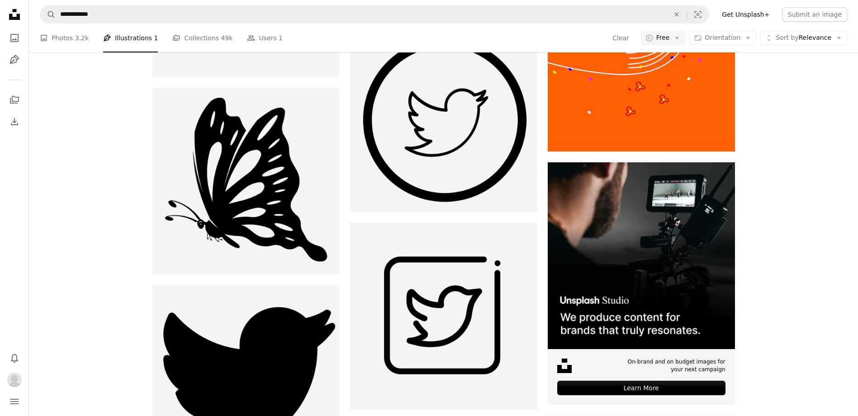
scroll to position [12400, 0]
